Goal: Task Accomplishment & Management: Complete application form

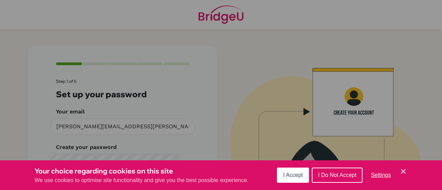
click at [297, 174] on span "I Accept" at bounding box center [293, 175] width 20 height 6
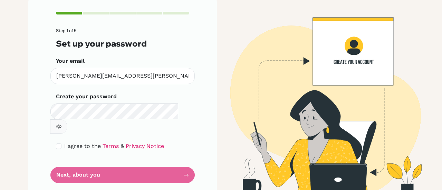
scroll to position [51, 0]
click at [137, 158] on form "Step 1 of 5 Set up your password Your email [PERSON_NAME][EMAIL_ADDRESS][PERSON…" at bounding box center [122, 105] width 133 height 155
click at [61, 124] on icon "button" at bounding box center [59, 127] width 6 height 6
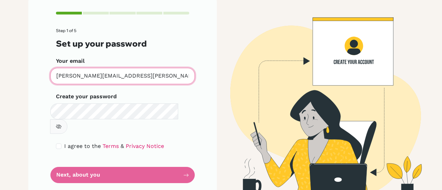
click at [159, 80] on input "[PERSON_NAME][EMAIL_ADDRESS][PERSON_NAME][DOMAIN_NAME]" at bounding box center [122, 76] width 144 height 16
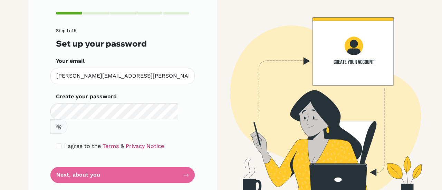
click at [104, 165] on form "Step 1 of 5 Set up your password Your email [PERSON_NAME][EMAIL_ADDRESS][PERSON…" at bounding box center [122, 105] width 133 height 155
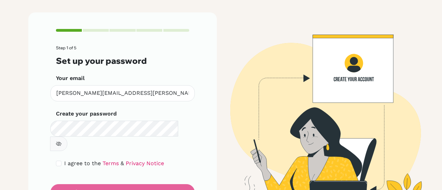
scroll to position [37, 0]
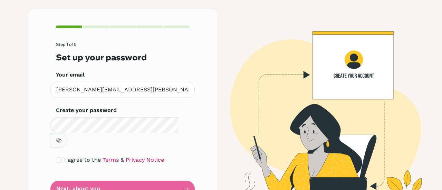
click at [81, 172] on form "Step 1 of 5 Set up your password Your email [PERSON_NAME][EMAIL_ADDRESS][PERSON…" at bounding box center [122, 119] width 133 height 155
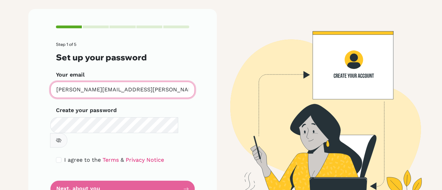
click at [120, 92] on input "[PERSON_NAME][EMAIL_ADDRESS][PERSON_NAME][DOMAIN_NAME]" at bounding box center [122, 90] width 144 height 16
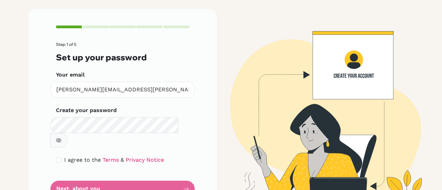
click at [96, 179] on form "Step 1 of 5 Set up your password Your email [PERSON_NAME][EMAIL_ADDRESS][PERSON…" at bounding box center [122, 119] width 133 height 155
click at [95, 178] on form "Step 1 of 5 Set up your password Your email [PERSON_NAME][EMAIL_ADDRESS][PERSON…" at bounding box center [122, 119] width 133 height 155
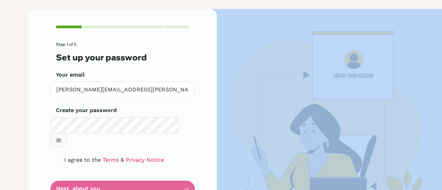
click at [95, 178] on form "Step 1 of 5 Set up your password Your email [PERSON_NAME][EMAIL_ADDRESS][PERSON…" at bounding box center [122, 119] width 133 height 155
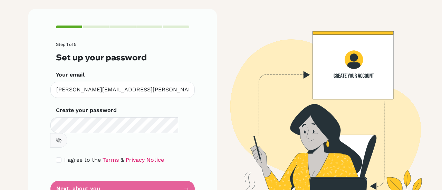
click at [152, 163] on form "Step 1 of 5 Set up your password Your email [PERSON_NAME][EMAIL_ADDRESS][PERSON…" at bounding box center [122, 119] width 133 height 155
click at [198, 167] on div "Step 1 of 5 Set up your password Your email [PERSON_NAME][EMAIL_ADDRESS][PERSON…" at bounding box center [122, 111] width 188 height 205
click at [178, 171] on form "Step 1 of 5 Set up your password Your email [PERSON_NAME][EMAIL_ADDRESS][PERSON…" at bounding box center [122, 119] width 133 height 155
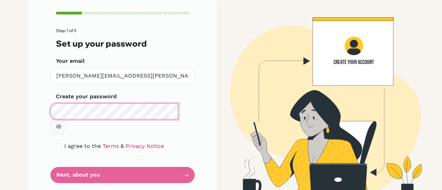
click at [0, 116] on main "Step 1 of 5 Set up your password Your email [PERSON_NAME][EMAIL_ADDRESS][PERSON…" at bounding box center [221, 95] width 442 height 190
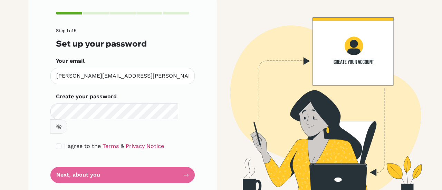
click at [124, 160] on form "Step 1 of 5 Set up your password Your email [PERSON_NAME][EMAIL_ADDRESS][PERSON…" at bounding box center [122, 105] width 133 height 155
click at [104, 143] on link "Terms" at bounding box center [110, 146] width 16 height 7
click at [143, 143] on link "Privacy Notice" at bounding box center [145, 146] width 38 height 7
click at [132, 164] on form "Step 1 of 5 Set up your password Your email [PERSON_NAME][EMAIL_ADDRESS][PERSON…" at bounding box center [122, 105] width 133 height 155
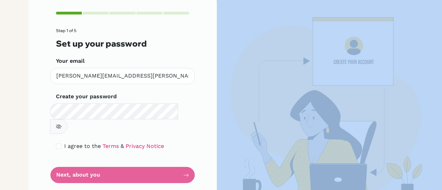
click at [132, 164] on form "Step 1 of 5 Set up your password Your email [PERSON_NAME][EMAIL_ADDRESS][PERSON…" at bounding box center [122, 105] width 133 height 155
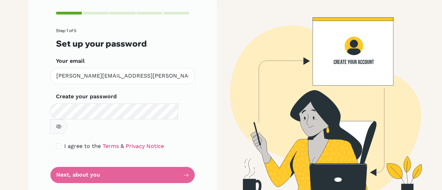
click at [122, 165] on form "Step 1 of 5 Set up your password Your email [PERSON_NAME][EMAIL_ADDRESS][PERSON…" at bounding box center [122, 105] width 133 height 155
click at [168, 165] on form "Step 1 of 5 Set up your password Your email [PERSON_NAME][EMAIL_ADDRESS][PERSON…" at bounding box center [122, 105] width 133 height 155
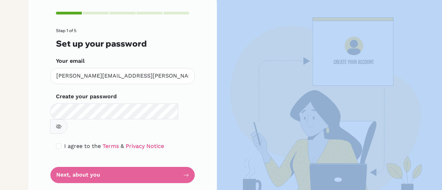
click at [168, 165] on form "Step 1 of 5 Set up your password Your email [PERSON_NAME][EMAIL_ADDRESS][PERSON…" at bounding box center [122, 105] width 133 height 155
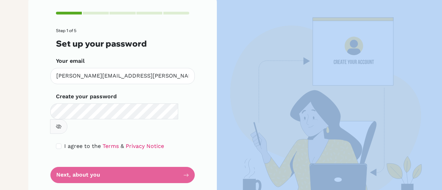
click at [168, 165] on form "Step 1 of 5 Set up your password Your email [PERSON_NAME][EMAIL_ADDRESS][PERSON…" at bounding box center [122, 105] width 133 height 155
drag, startPoint x: 168, startPoint y: 165, endPoint x: 170, endPoint y: 142, distance: 22.9
click at [170, 142] on form "Step 1 of 5 Set up your password Your email [PERSON_NAME][EMAIL_ADDRESS][PERSON…" at bounding box center [122, 105] width 133 height 155
click at [56, 144] on input "checkbox" at bounding box center [59, 147] width 6 height 6
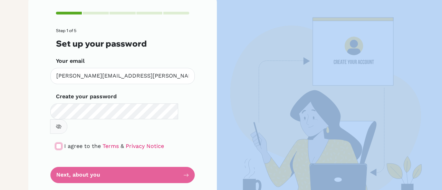
checkbox input "true"
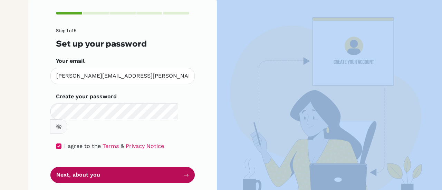
click at [104, 167] on button "Next, about you" at bounding box center [122, 175] width 144 height 16
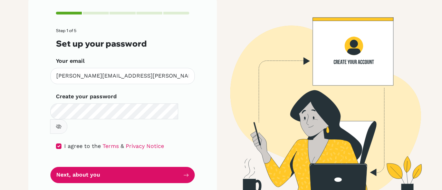
click at [216, 118] on div "Step 1 of 5 Set up your password Your email [PERSON_NAME][EMAIL_ADDRESS][PERSON…" at bounding box center [122, 97] width 197 height 205
